Goal: Task Accomplishment & Management: Manage account settings

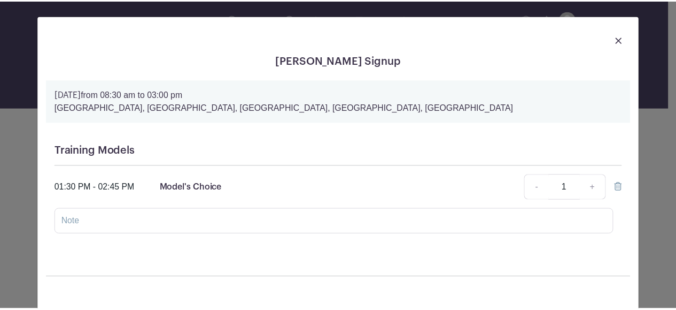
scroll to position [1172, 0]
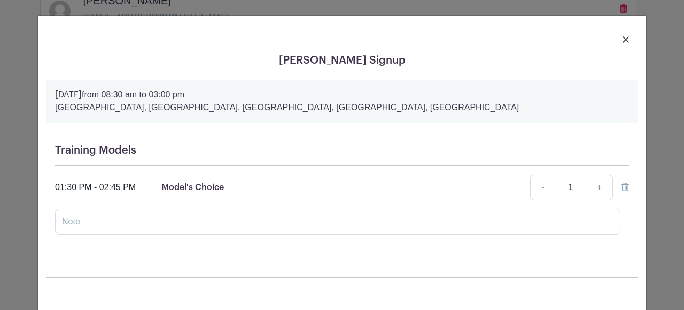
click at [626, 41] on div at bounding box center [342, 39] width 591 height 30
click at [623, 38] on img at bounding box center [626, 39] width 6 height 6
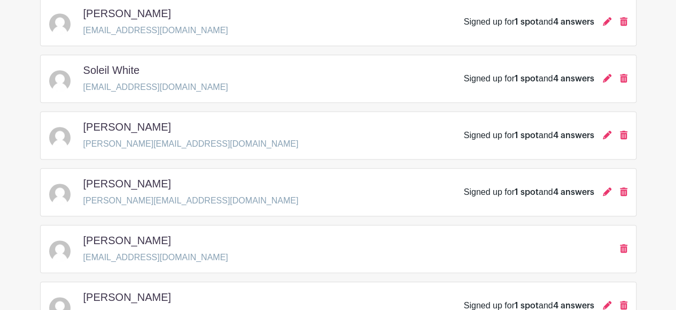
scroll to position [0, 0]
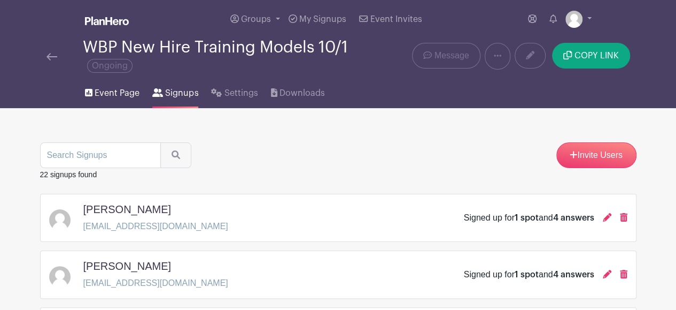
click at [105, 90] on span "Event Page" at bounding box center [117, 93] width 45 height 13
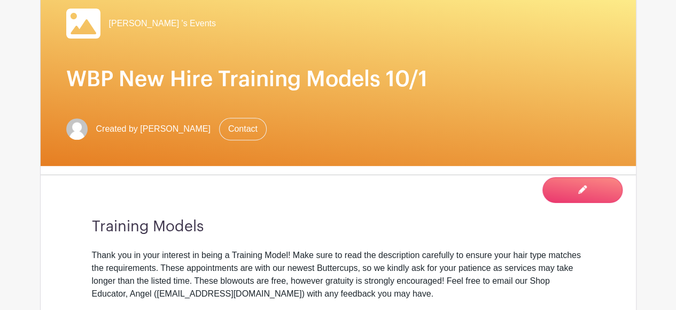
scroll to position [165, 0]
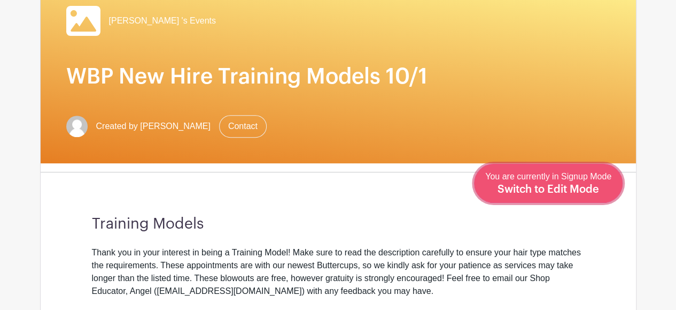
click at [586, 188] on span "Switch to Edit Mode" at bounding box center [549, 189] width 102 height 11
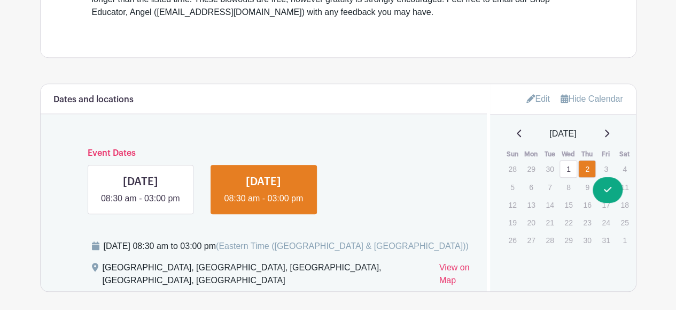
scroll to position [463, 0]
click at [538, 95] on link "Edit" at bounding box center [539, 99] width 24 height 18
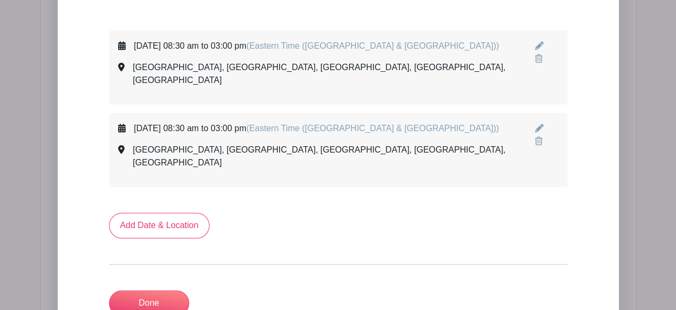
scroll to position [612, 0]
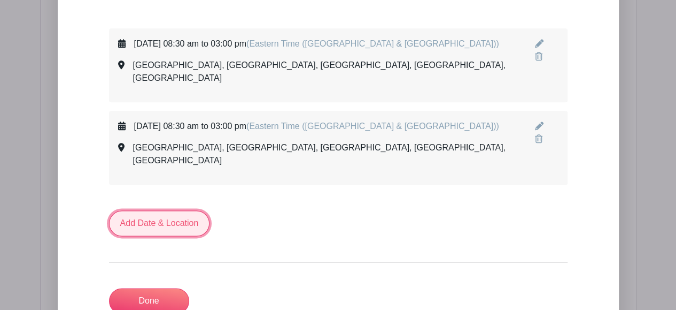
click at [184, 210] on link "Add Date & Location" at bounding box center [159, 223] width 101 height 26
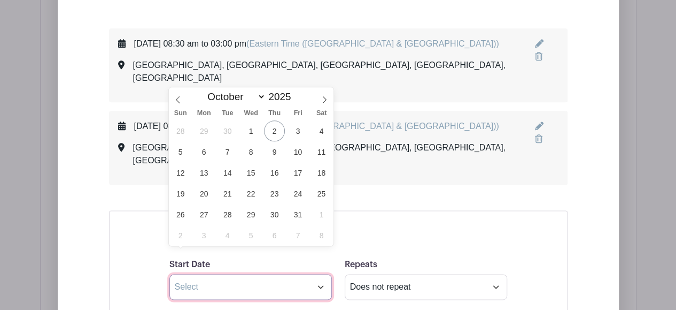
click at [218, 274] on input "text" at bounding box center [250, 287] width 163 height 26
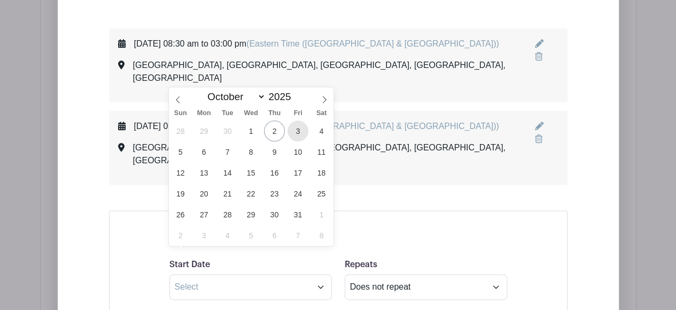
click at [297, 132] on span "3" at bounding box center [298, 130] width 21 height 21
type input "[DATE]"
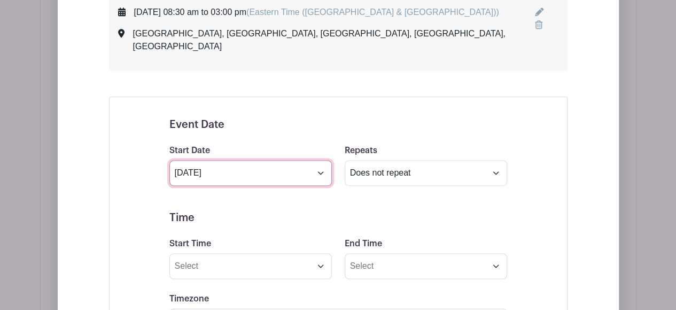
scroll to position [732, 0]
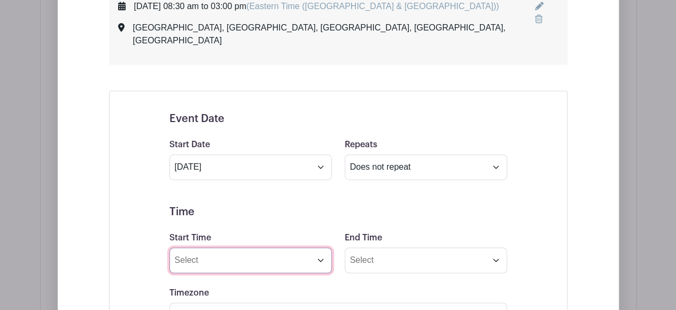
click at [246, 247] on input "Start Time" at bounding box center [250, 260] width 163 height 26
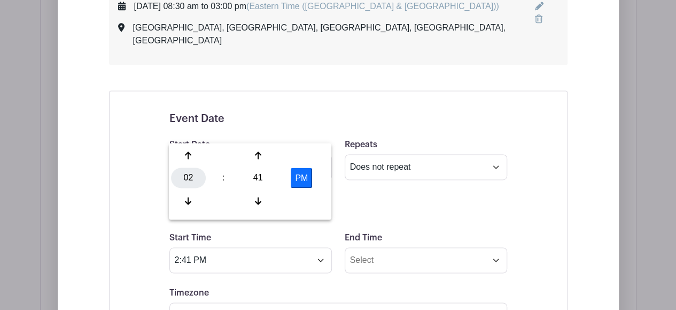
click at [186, 185] on div "02" at bounding box center [188, 177] width 35 height 20
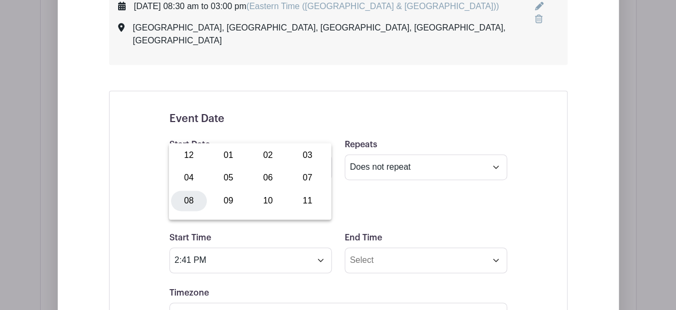
click at [188, 201] on div "08" at bounding box center [189, 200] width 36 height 20
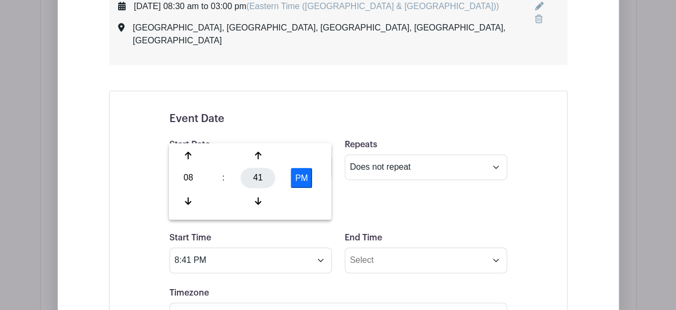
click at [264, 174] on div "41" at bounding box center [258, 177] width 35 height 20
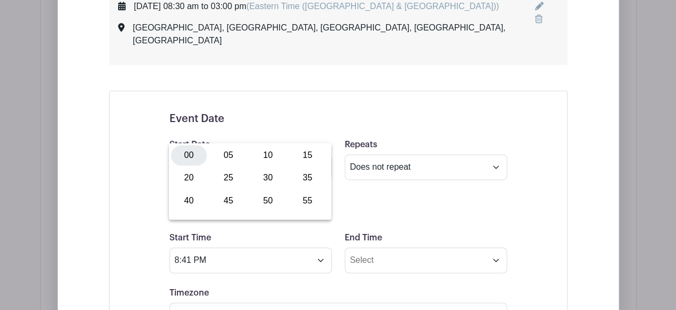
click at [188, 161] on div "00" at bounding box center [189, 155] width 36 height 20
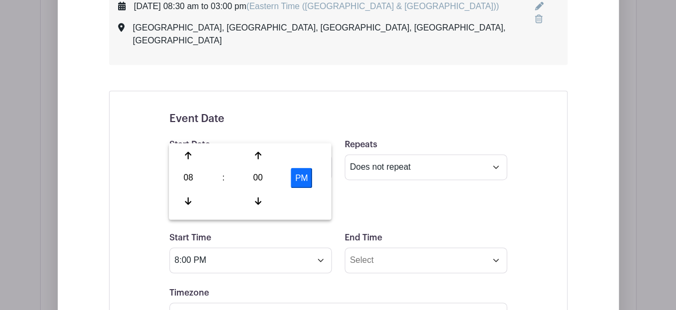
click at [304, 180] on button "PM" at bounding box center [301, 177] width 21 height 20
type input "8:00 AM"
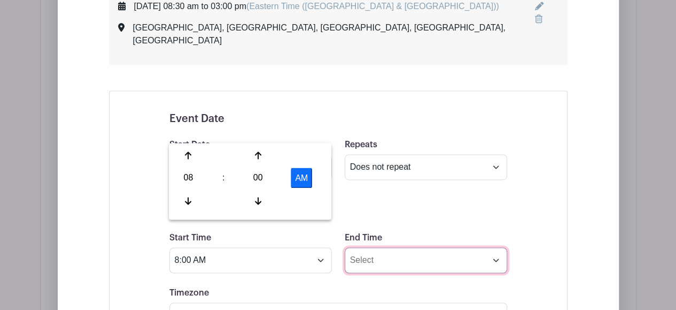
click at [389, 247] on input "End Time" at bounding box center [426, 260] width 163 height 26
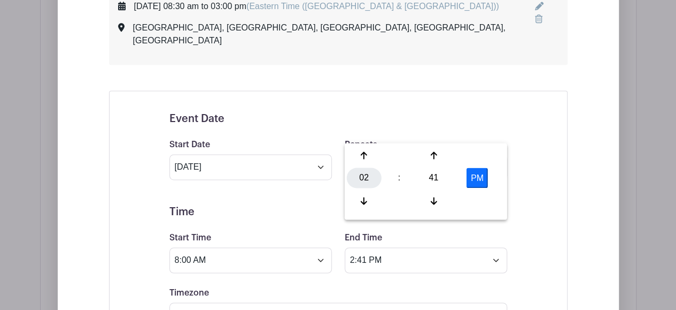
click at [365, 185] on div "02" at bounding box center [364, 177] width 35 height 20
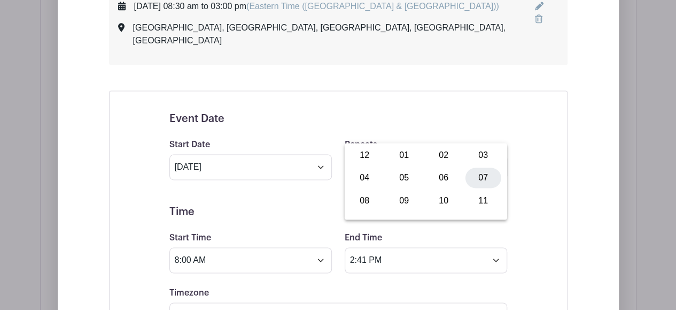
click at [483, 174] on div "07" at bounding box center [484, 177] width 36 height 20
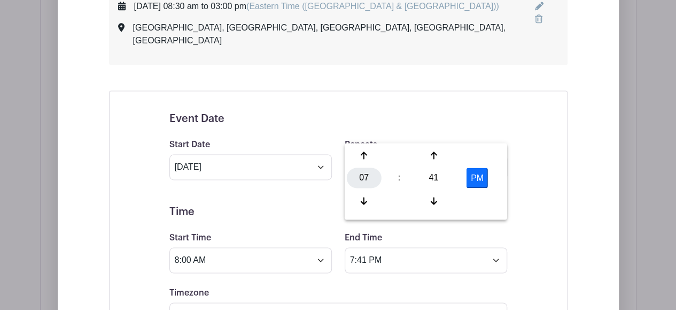
click at [367, 172] on div "07" at bounding box center [364, 177] width 35 height 20
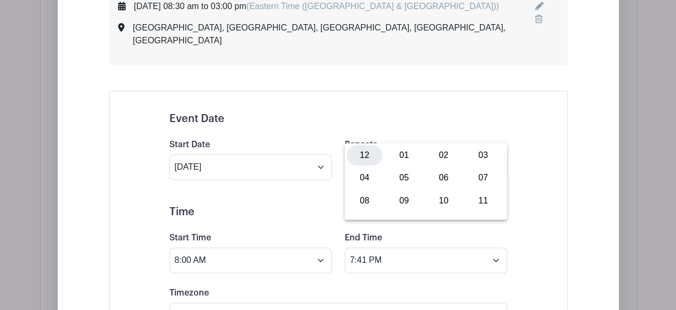
click at [364, 164] on div "12" at bounding box center [365, 155] width 36 height 20
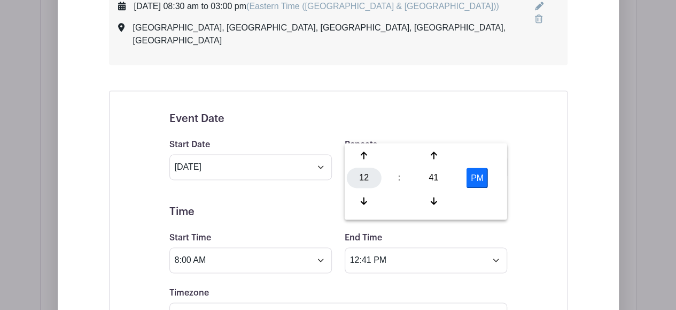
click at [369, 180] on div "12" at bounding box center [364, 177] width 35 height 20
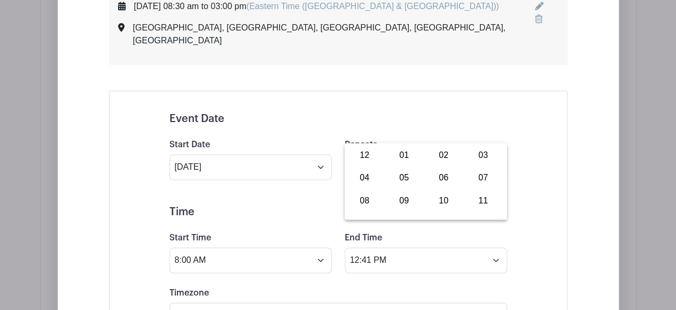
click at [369, 180] on div "04" at bounding box center [365, 177] width 36 height 20
click at [432, 183] on div "41" at bounding box center [434, 177] width 35 height 20
click at [370, 156] on div "00" at bounding box center [365, 155] width 36 height 20
type input "4:00 PM"
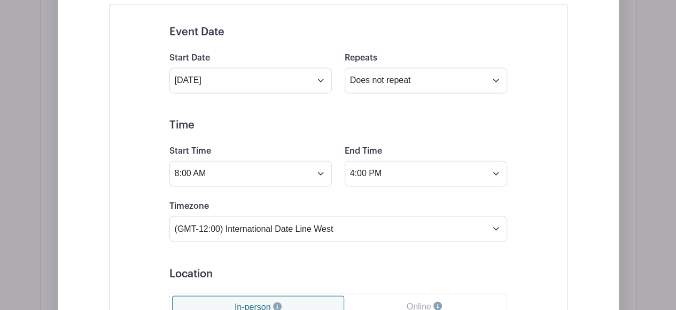
scroll to position [819, 0]
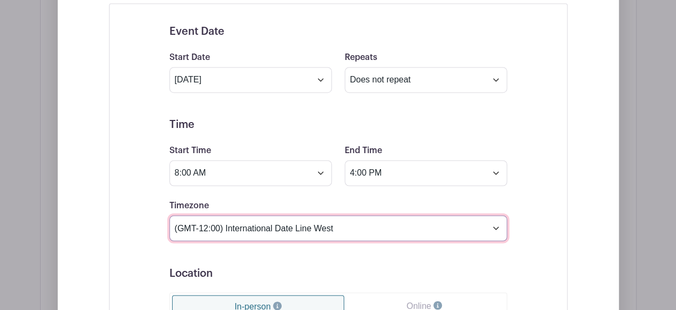
click at [361, 215] on select "(GMT-12:00) International Date Line West (GMT-11:00) [US_STATE] (GMT-11:00) [GE…" at bounding box center [338, 228] width 338 height 26
select select "Eastern Time ([GEOGRAPHIC_DATA] & [GEOGRAPHIC_DATA])"
click at [169, 215] on select "(GMT-12:00) International Date Line West (GMT-11:00) [US_STATE] (GMT-11:00) [GE…" at bounding box center [338, 228] width 338 height 26
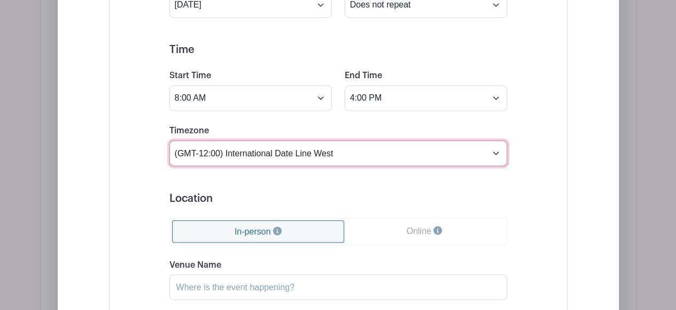
scroll to position [898, 0]
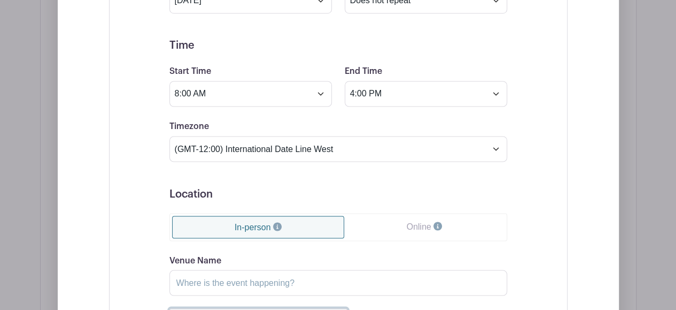
click at [240, 308] on button "[GEOGRAPHIC_DATA] - [GEOGRAPHIC_DATA]..." at bounding box center [258, 316] width 179 height 17
type input "[GEOGRAPHIC_DATA]"
type input "[GEOGRAPHIC_DATA], [GEOGRAPHIC_DATA], [GEOGRAPHIC_DATA]"
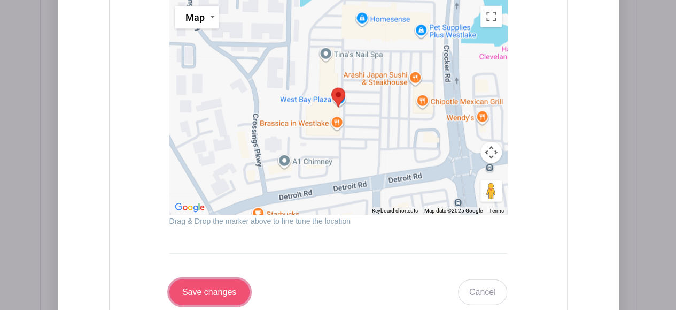
click at [243, 279] on input "Save changes" at bounding box center [209, 292] width 80 height 26
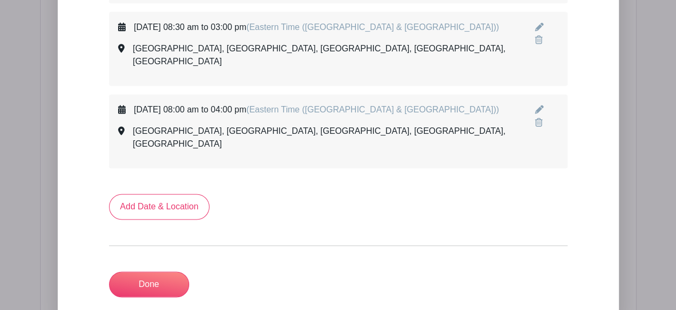
scroll to position [712, 0]
click at [140, 271] on link "Done" at bounding box center [149, 284] width 80 height 26
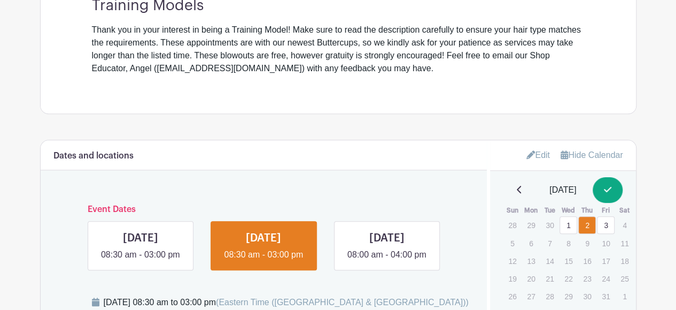
scroll to position [406, 0]
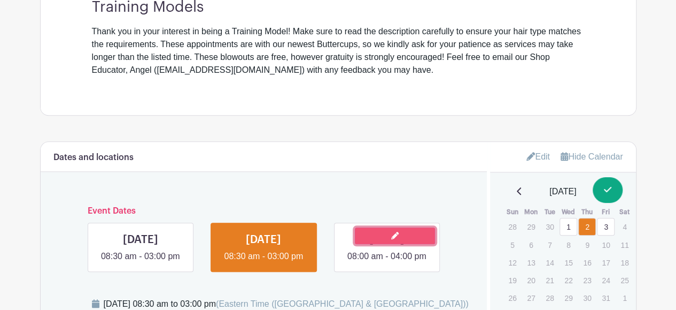
click at [390, 236] on link at bounding box center [395, 235] width 80 height 17
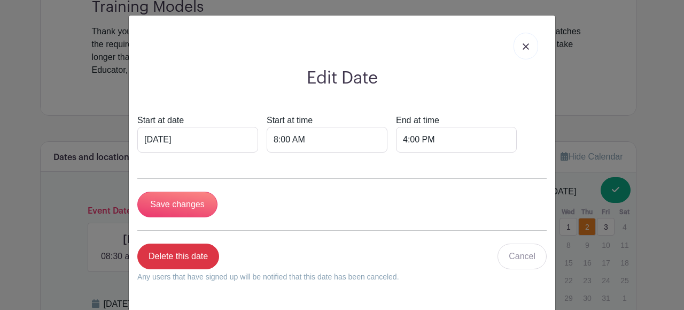
click at [523, 40] on link at bounding box center [526, 46] width 25 height 27
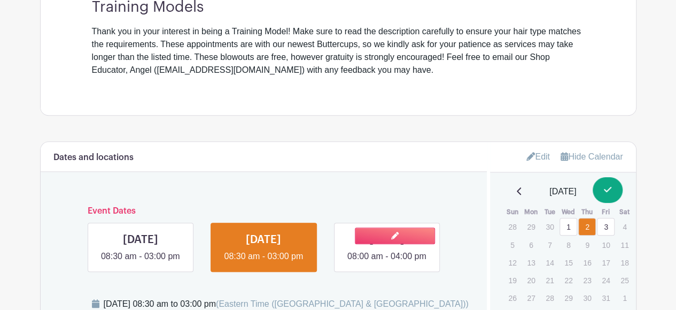
click at [387, 263] on link at bounding box center [387, 263] width 0 height 0
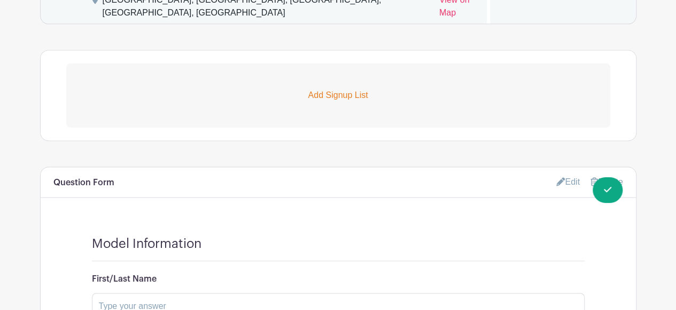
scroll to position [718, 0]
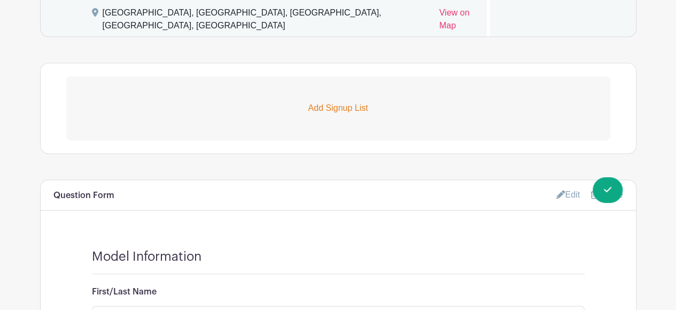
click at [369, 137] on link "Add Signup List" at bounding box center [338, 108] width 544 height 64
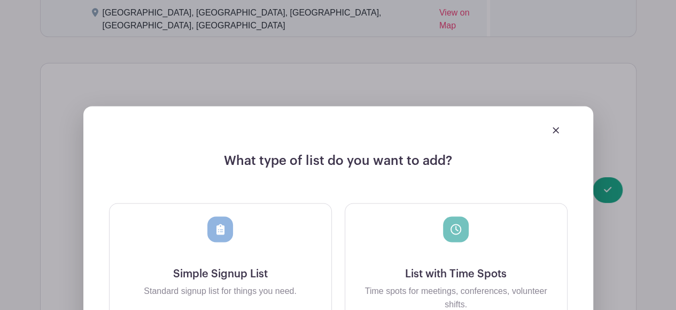
click at [458, 266] on div at bounding box center [456, 241] width 205 height 51
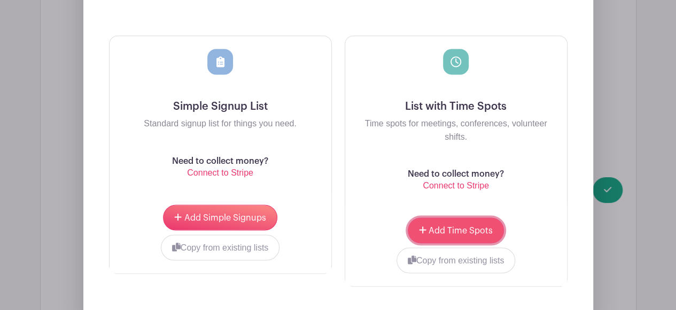
click at [457, 243] on button "Add Time Spots" at bounding box center [456, 230] width 96 height 26
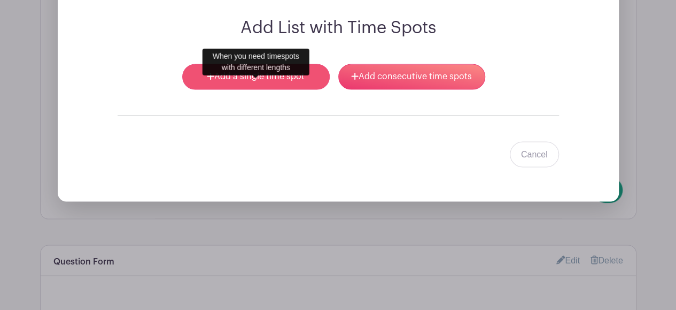
scroll to position [932, 0]
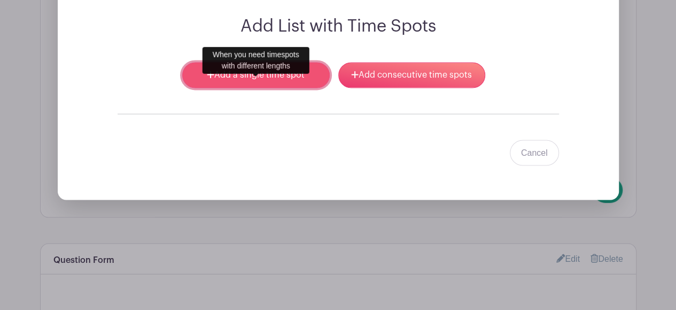
click at [295, 88] on link "Add a single time spot" at bounding box center [255, 75] width 147 height 26
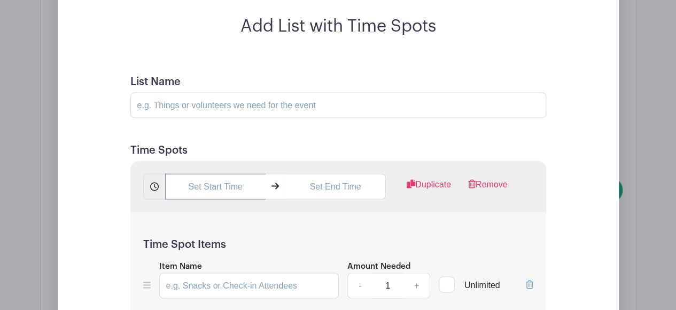
click at [203, 199] on input "text" at bounding box center [215, 186] width 101 height 26
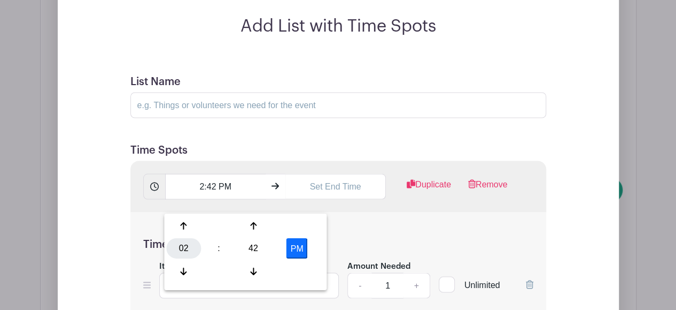
click at [185, 239] on div "02" at bounding box center [183, 248] width 35 height 20
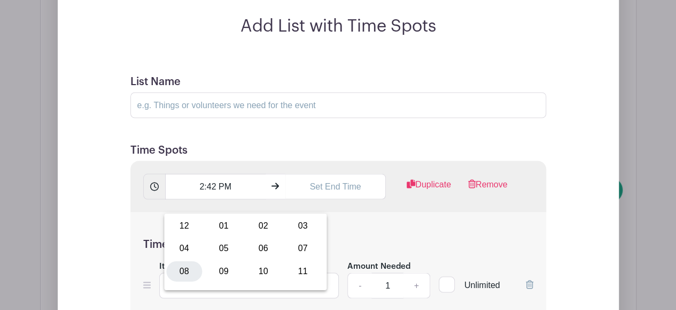
click at [190, 269] on div "08" at bounding box center [184, 270] width 36 height 20
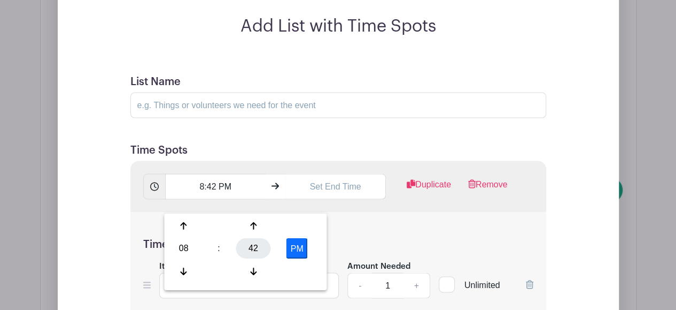
click at [252, 244] on div "42" at bounding box center [253, 248] width 35 height 20
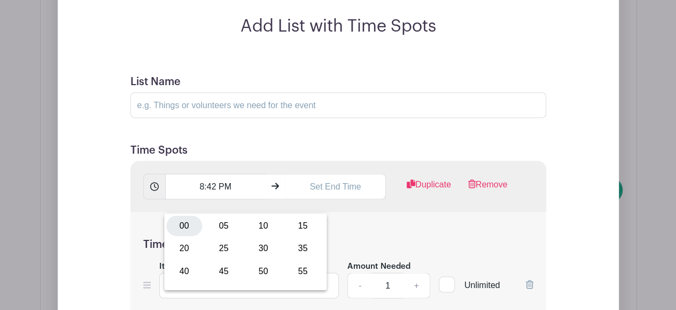
click at [187, 227] on div "00" at bounding box center [184, 225] width 36 height 20
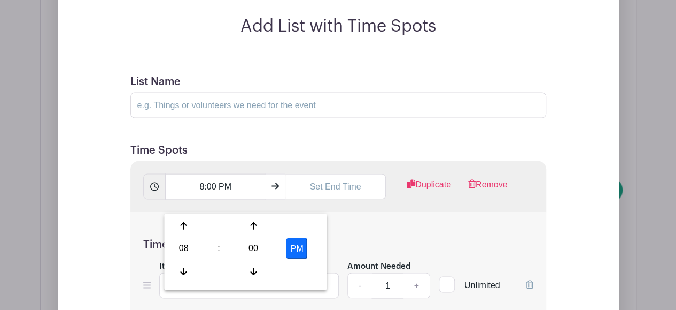
click at [299, 250] on button "PM" at bounding box center [297, 248] width 21 height 20
type input "8:00 AM"
click at [337, 199] on input "text" at bounding box center [336, 186] width 101 height 26
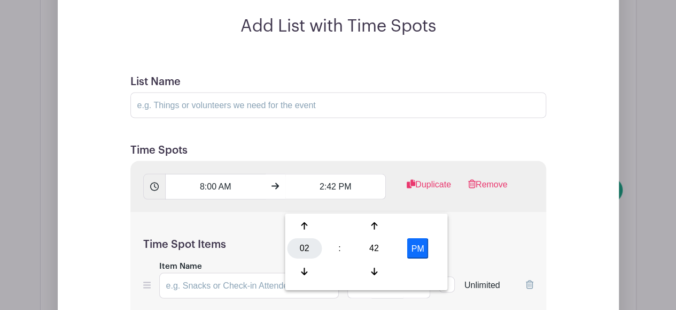
click at [304, 244] on div "02" at bounding box center [304, 248] width 35 height 20
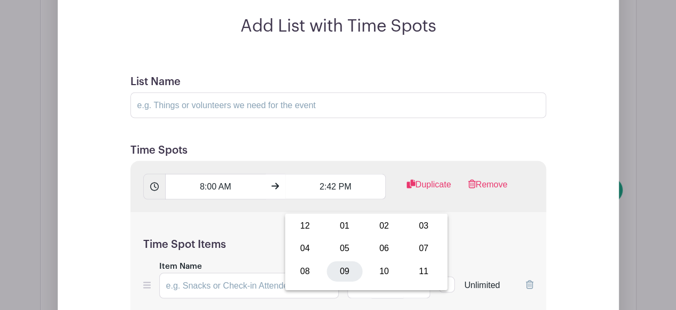
click at [346, 272] on div "09" at bounding box center [345, 270] width 36 height 20
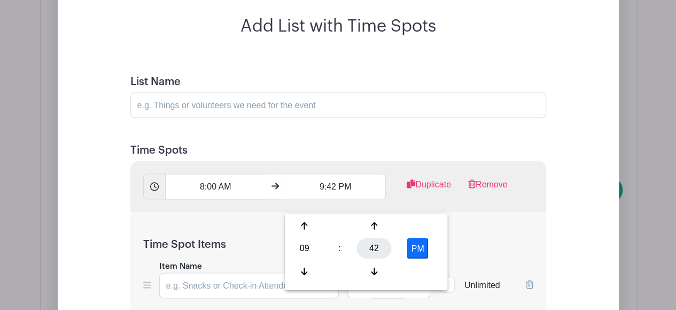
click at [376, 245] on div "42" at bounding box center [374, 248] width 35 height 20
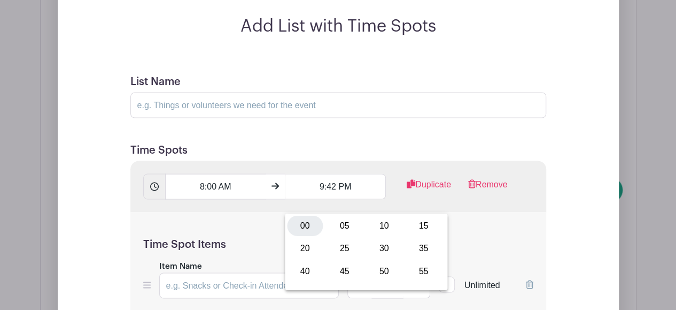
click at [297, 234] on div "00" at bounding box center [305, 225] width 36 height 20
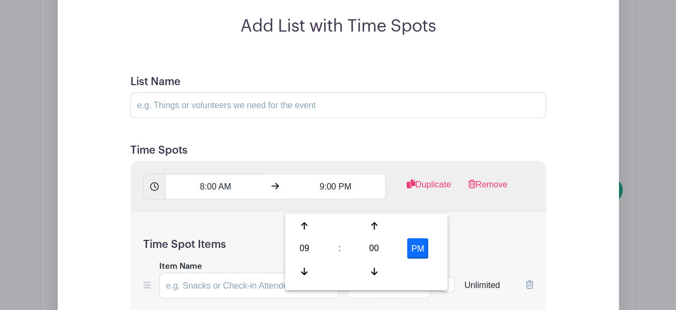
click at [426, 242] on button "PM" at bounding box center [417, 248] width 21 height 20
type input "9:00 AM"
click at [206, 292] on input "Item Name" at bounding box center [249, 285] width 180 height 26
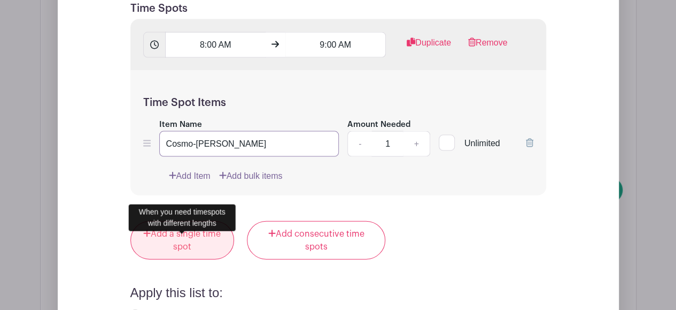
type input "Cosmo-[PERSON_NAME]"
click at [205, 255] on link "Add a single time spot" at bounding box center [182, 240] width 104 height 38
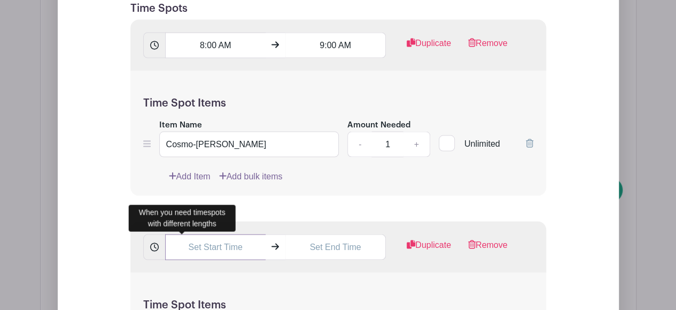
click at [200, 259] on input "text" at bounding box center [215, 247] width 101 height 26
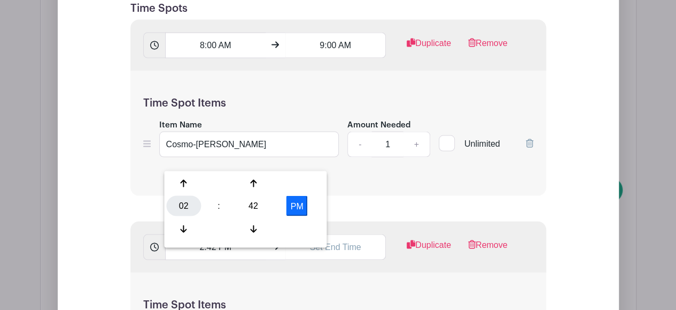
click at [189, 211] on div "02" at bounding box center [183, 205] width 35 height 20
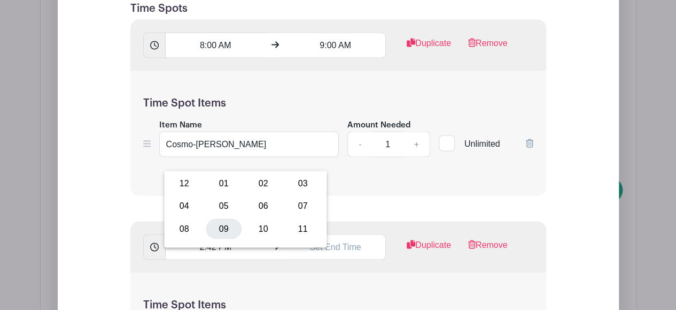
click at [212, 228] on div "09" at bounding box center [224, 228] width 36 height 20
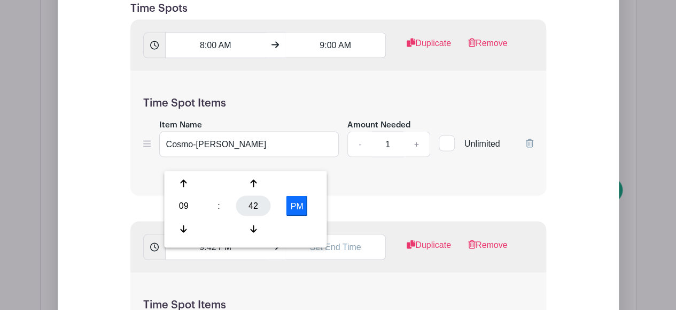
click at [248, 201] on div "42" at bounding box center [253, 205] width 35 height 20
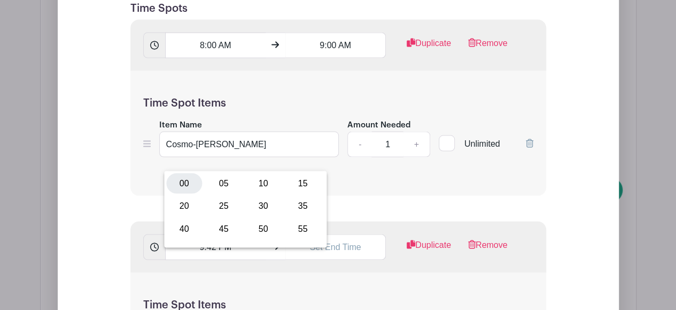
click at [190, 177] on div "00" at bounding box center [184, 183] width 36 height 20
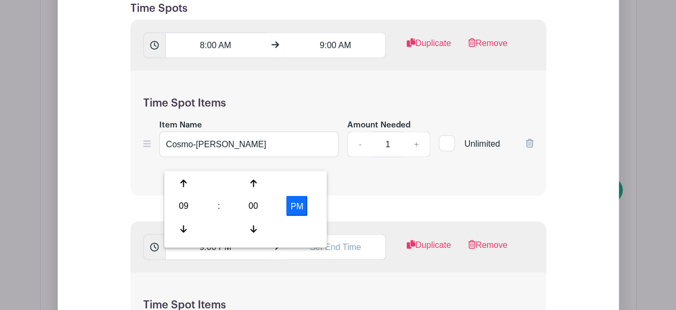
click at [292, 206] on button "PM" at bounding box center [297, 205] width 21 height 20
type input "9:00 AM"
click at [326, 259] on input "text" at bounding box center [336, 247] width 101 height 26
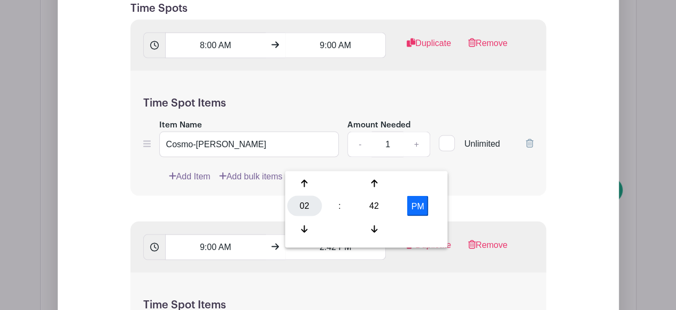
click at [315, 198] on div "02" at bounding box center [304, 205] width 35 height 20
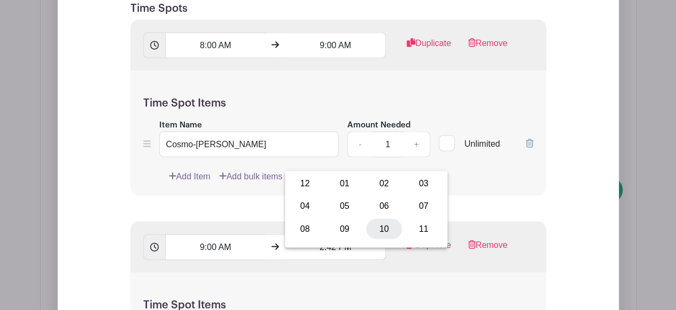
click at [389, 225] on div "10" at bounding box center [384, 228] width 36 height 20
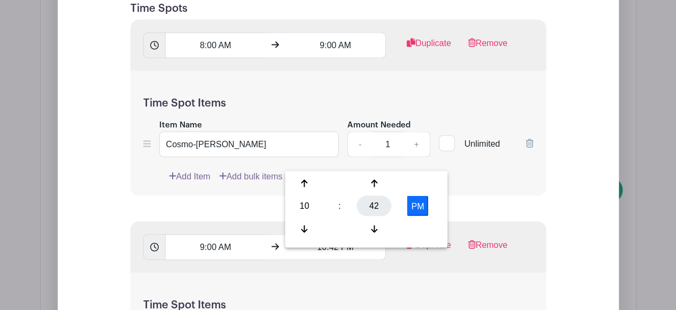
click at [379, 203] on div "42" at bounding box center [374, 205] width 35 height 20
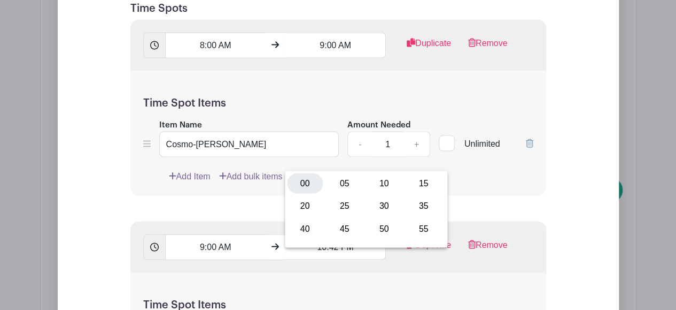
click at [304, 182] on div "00" at bounding box center [305, 183] width 36 height 20
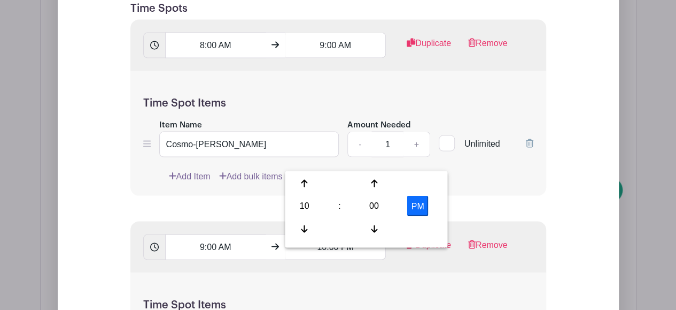
click at [418, 206] on button "PM" at bounding box center [417, 205] width 21 height 20
type input "10:00 AM"
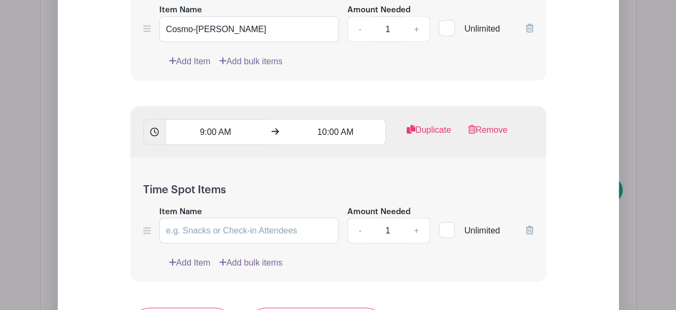
scroll to position [1107, 0]
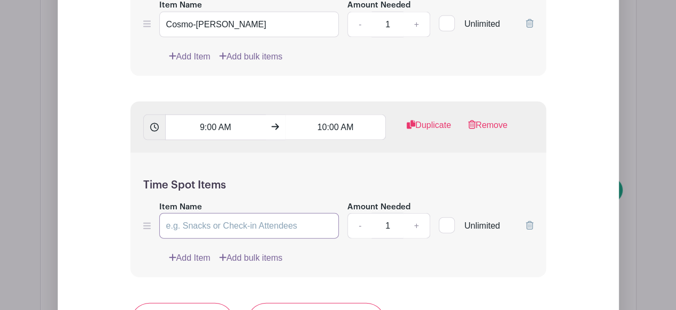
click at [217, 238] on input "Item Name" at bounding box center [249, 226] width 180 height 26
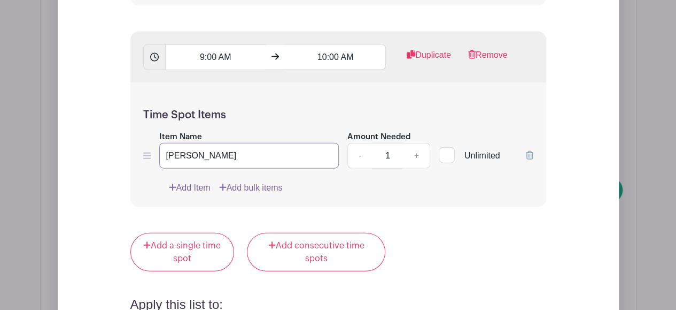
scroll to position [1176, 0]
type input "[PERSON_NAME]"
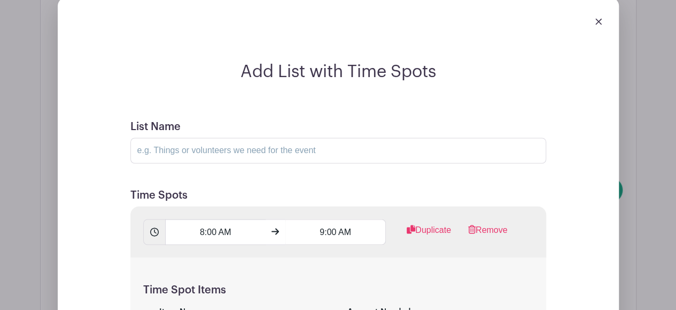
scroll to position [800, 0]
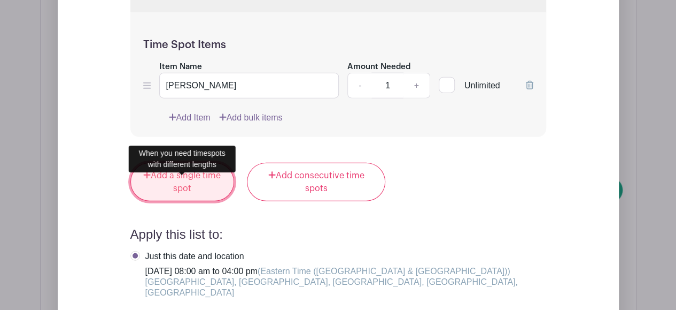
click at [216, 201] on link "Add a single time spot" at bounding box center [182, 182] width 104 height 38
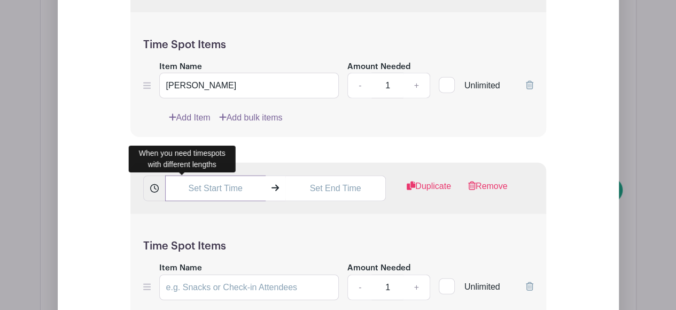
click at [218, 201] on input "text" at bounding box center [215, 188] width 101 height 26
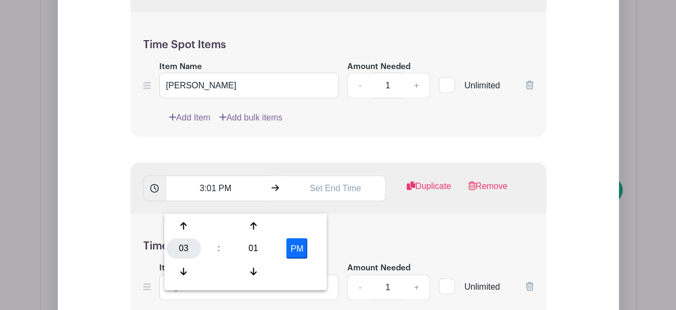
click at [179, 242] on div "03" at bounding box center [183, 248] width 35 height 20
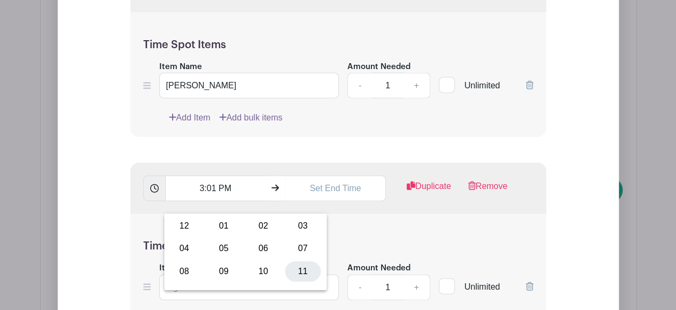
click at [304, 271] on div "11" at bounding box center [303, 271] width 36 height 20
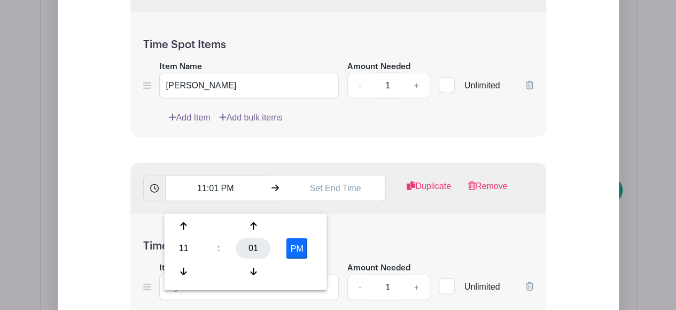
click at [248, 243] on div "01" at bounding box center [253, 248] width 35 height 20
click at [262, 248] on div "30" at bounding box center [263, 248] width 36 height 20
click at [298, 247] on button "PM" at bounding box center [297, 248] width 21 height 20
type input "11:30 AM"
click at [322, 197] on input "text" at bounding box center [336, 188] width 101 height 26
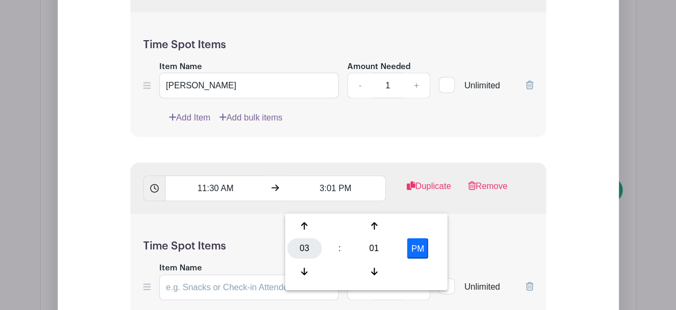
click at [304, 248] on div "03" at bounding box center [304, 248] width 35 height 20
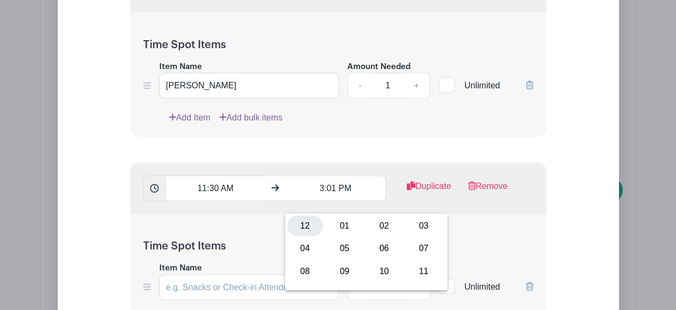
click at [304, 226] on div "12" at bounding box center [305, 225] width 36 height 20
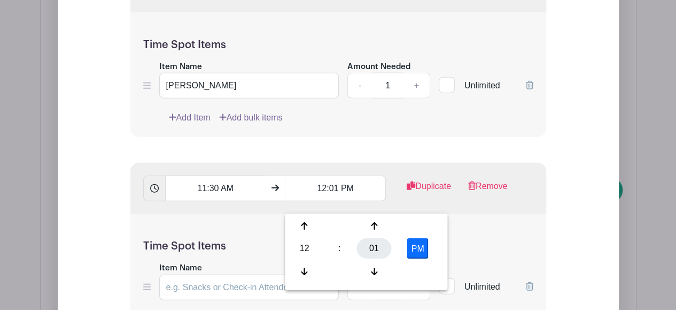
click at [379, 252] on div "01" at bounding box center [374, 248] width 35 height 20
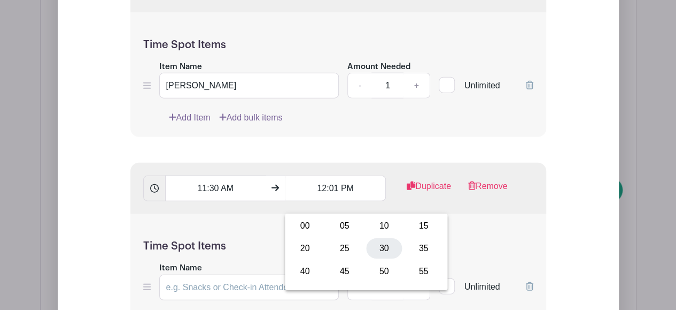
click at [391, 246] on div "30" at bounding box center [384, 248] width 36 height 20
click at [425, 248] on button "PM" at bounding box center [417, 248] width 21 height 20
click at [425, 248] on button "AM" at bounding box center [417, 248] width 21 height 20
type input "12:30 PM"
click at [224, 252] on h5 "Time Spot Items" at bounding box center [338, 246] width 390 height 13
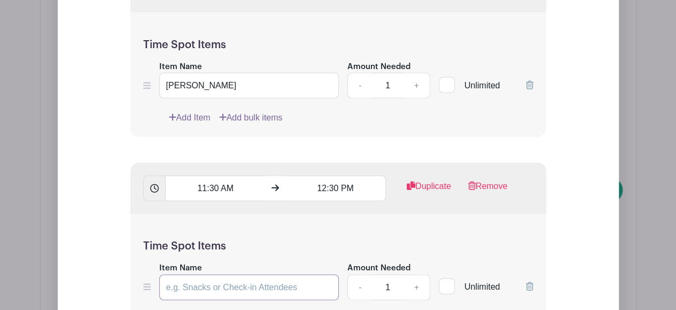
click at [234, 298] on input "Item Name" at bounding box center [249, 287] width 180 height 26
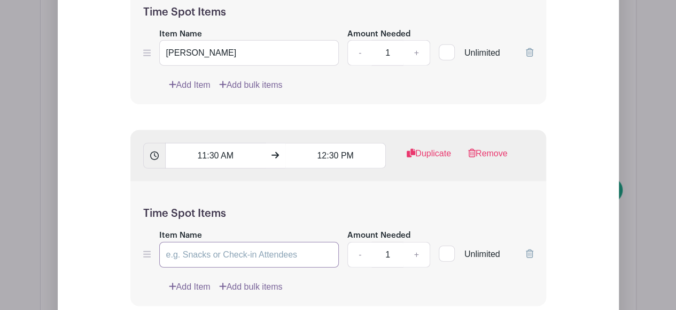
scroll to position [1280, 0]
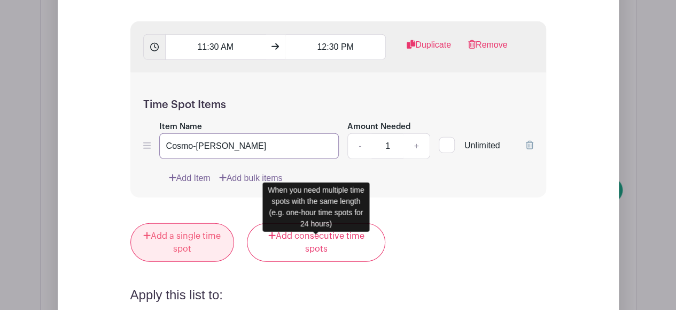
type input "Cosmo-[PERSON_NAME]"
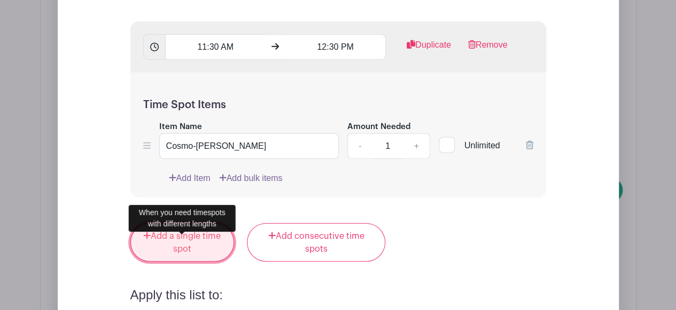
click at [228, 252] on link "Add a single time spot" at bounding box center [182, 242] width 104 height 38
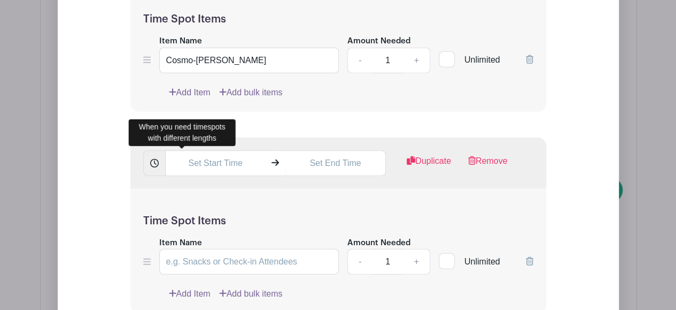
scroll to position [1388, 0]
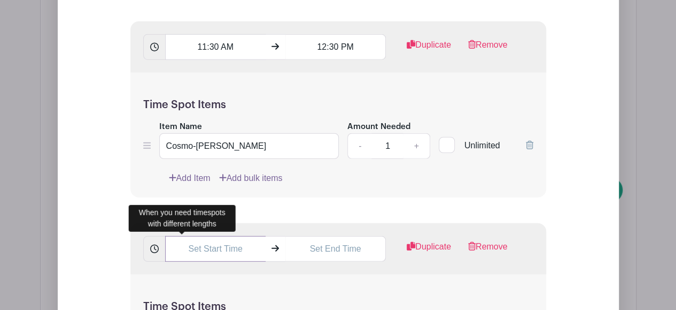
click at [203, 261] on input "text" at bounding box center [215, 249] width 101 height 26
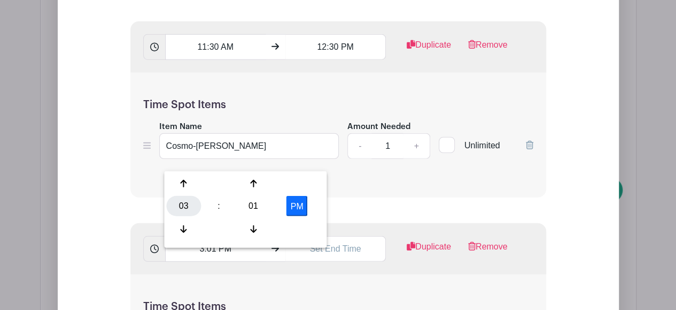
click at [180, 200] on div "03" at bounding box center [183, 206] width 35 height 20
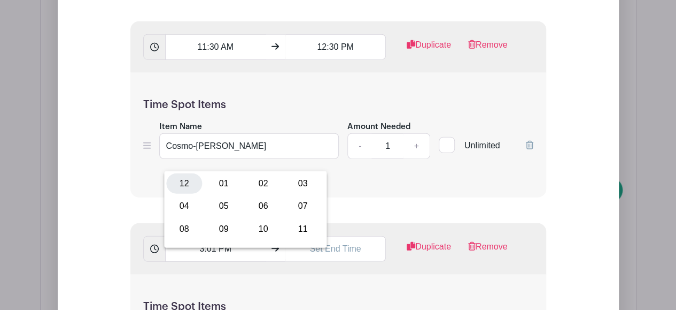
click at [187, 190] on div "12" at bounding box center [184, 183] width 36 height 20
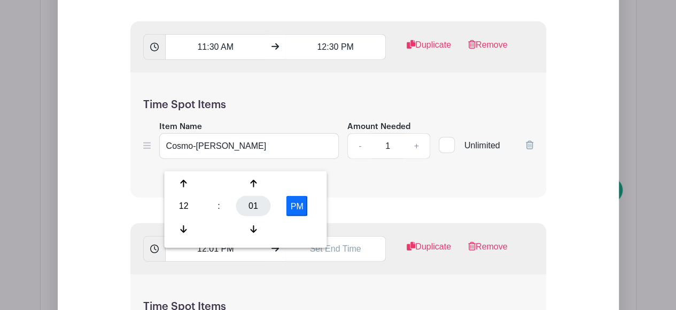
click at [253, 212] on div "01" at bounding box center [253, 206] width 35 height 20
click at [268, 210] on div "30" at bounding box center [263, 206] width 36 height 20
type input "12:30 PM"
click at [319, 261] on input "text" at bounding box center [336, 249] width 101 height 26
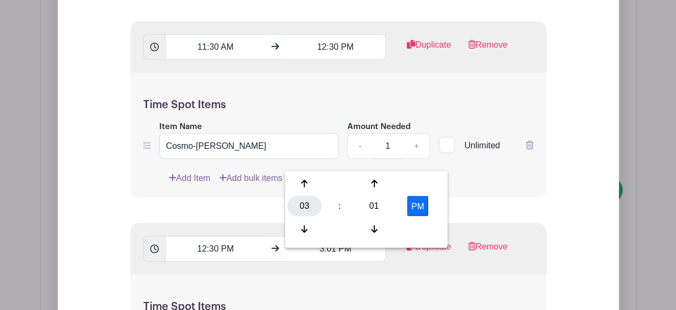
click at [307, 205] on div "03" at bounding box center [304, 206] width 35 height 20
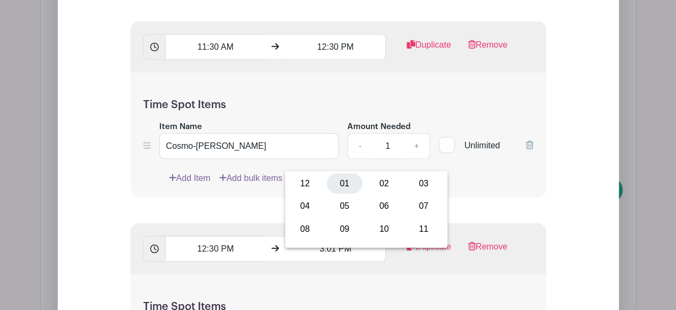
click at [349, 183] on div "01" at bounding box center [345, 183] width 36 height 20
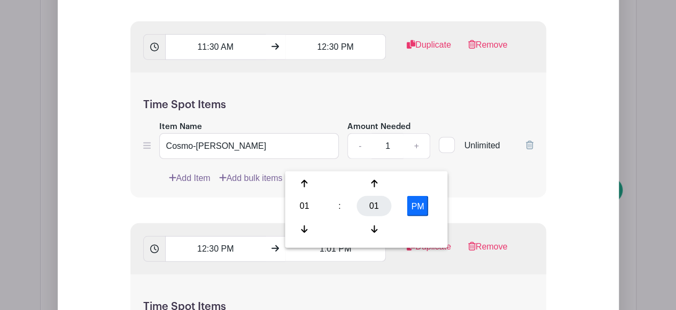
click at [359, 209] on div "01" at bounding box center [374, 206] width 35 height 20
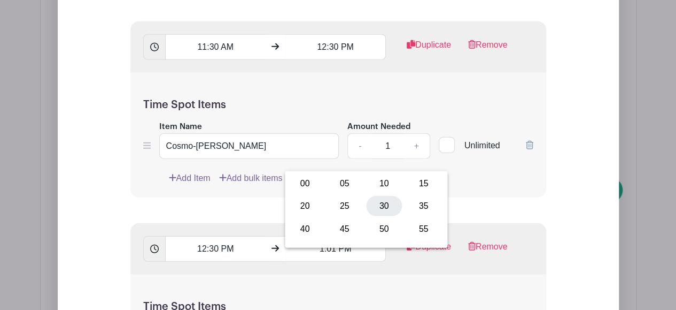
click at [375, 209] on div "30" at bounding box center [384, 206] width 36 height 20
type input "1:30 PM"
click at [378, 274] on div "12:30 PM 1:30 PM Duplicate Remove" at bounding box center [338, 248] width 416 height 51
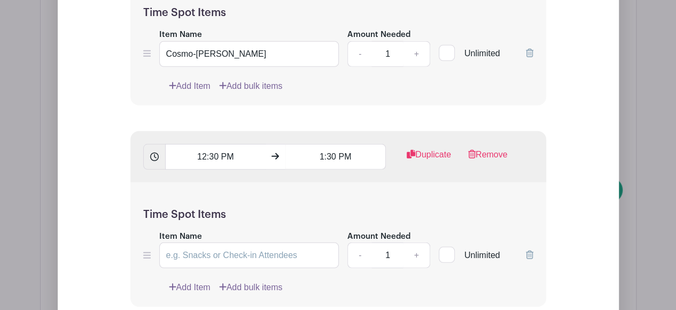
scroll to position [1481, 0]
click at [276, 261] on input "Item Name" at bounding box center [249, 254] width 180 height 26
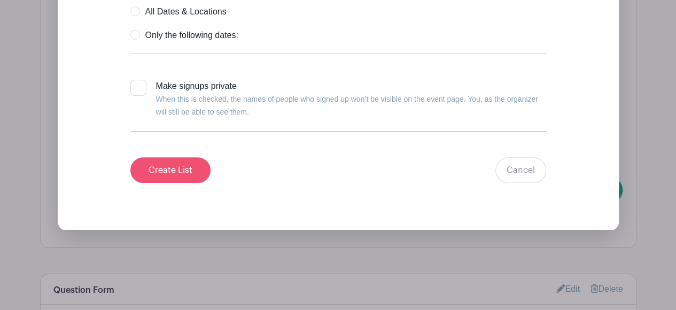
type input "[PERSON_NAME]"
click at [193, 175] on input "Create List" at bounding box center [170, 170] width 80 height 26
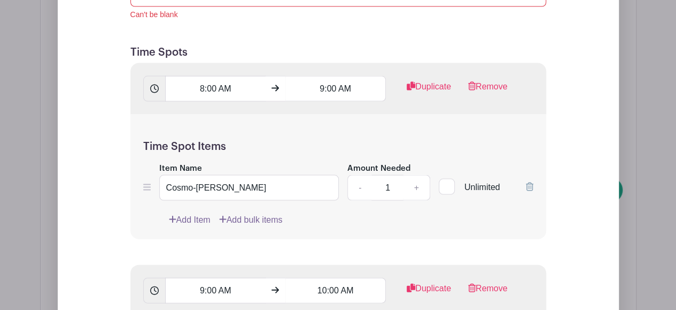
scroll to position [1038, 0]
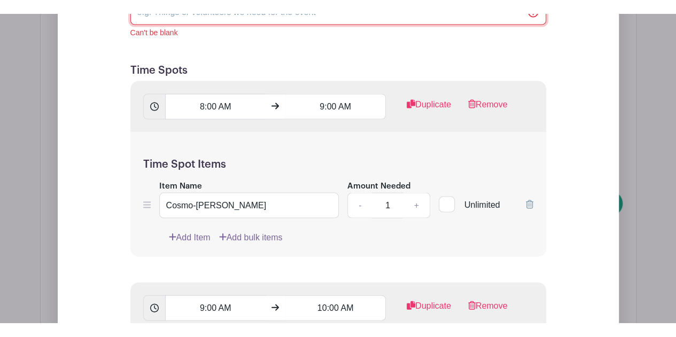
scroll to position [1037, 0]
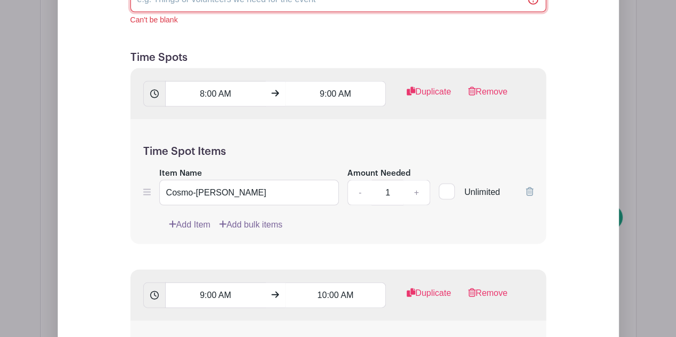
type input "Training Models"
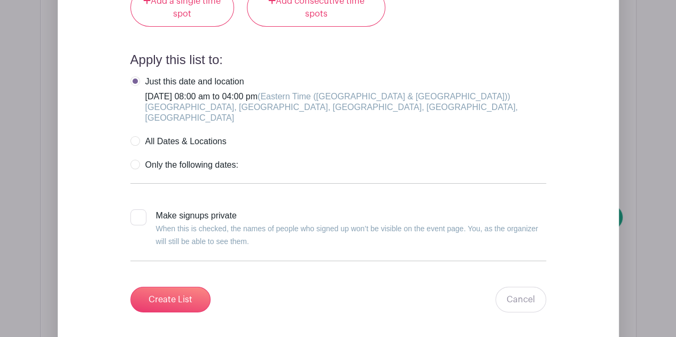
scroll to position [1924, 0]
click at [202, 296] on input "Create List" at bounding box center [170, 299] width 80 height 26
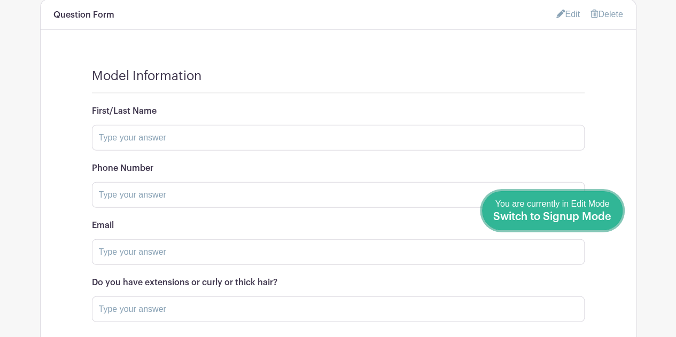
click at [614, 218] on link "Done Editing You are currently in Edit Mode Switch to Signup Mode" at bounding box center [552, 210] width 141 height 39
